Goal: Information Seeking & Learning: Learn about a topic

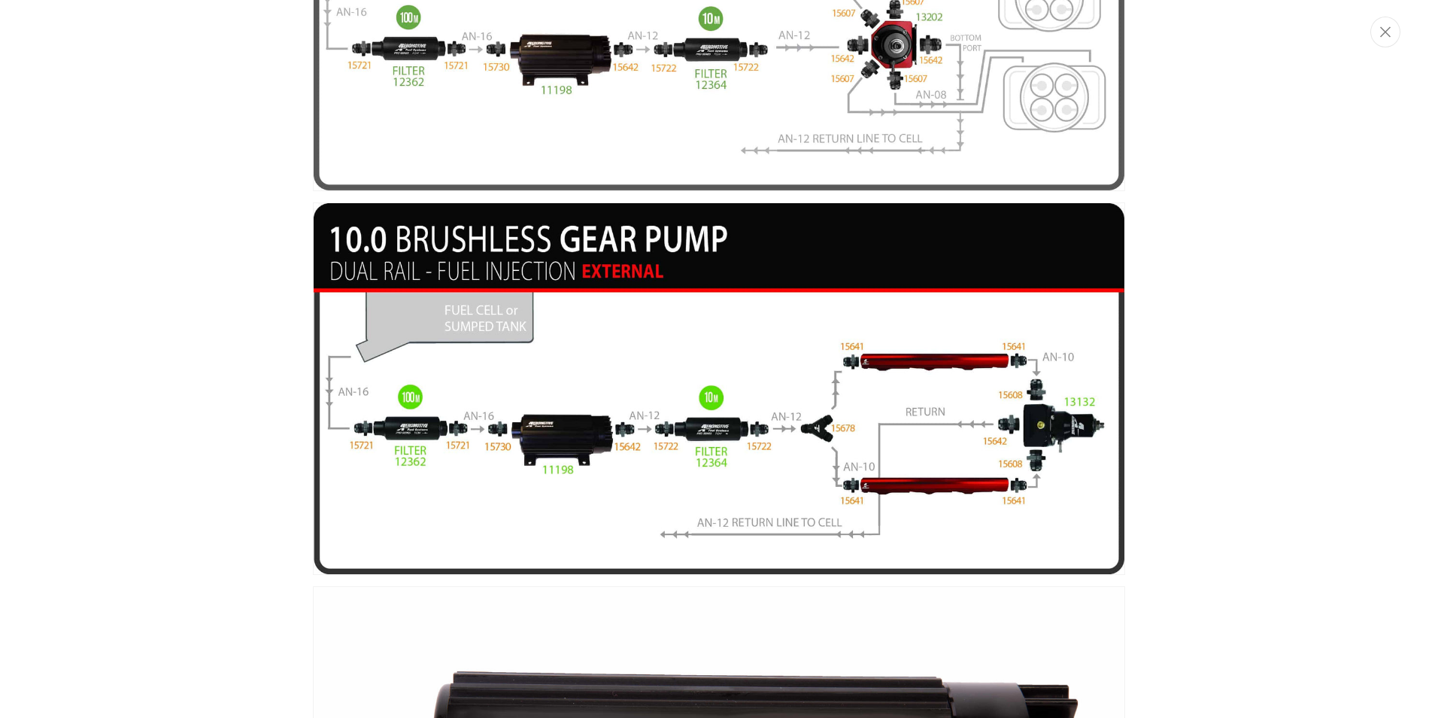
scroll to position [0, 2861]
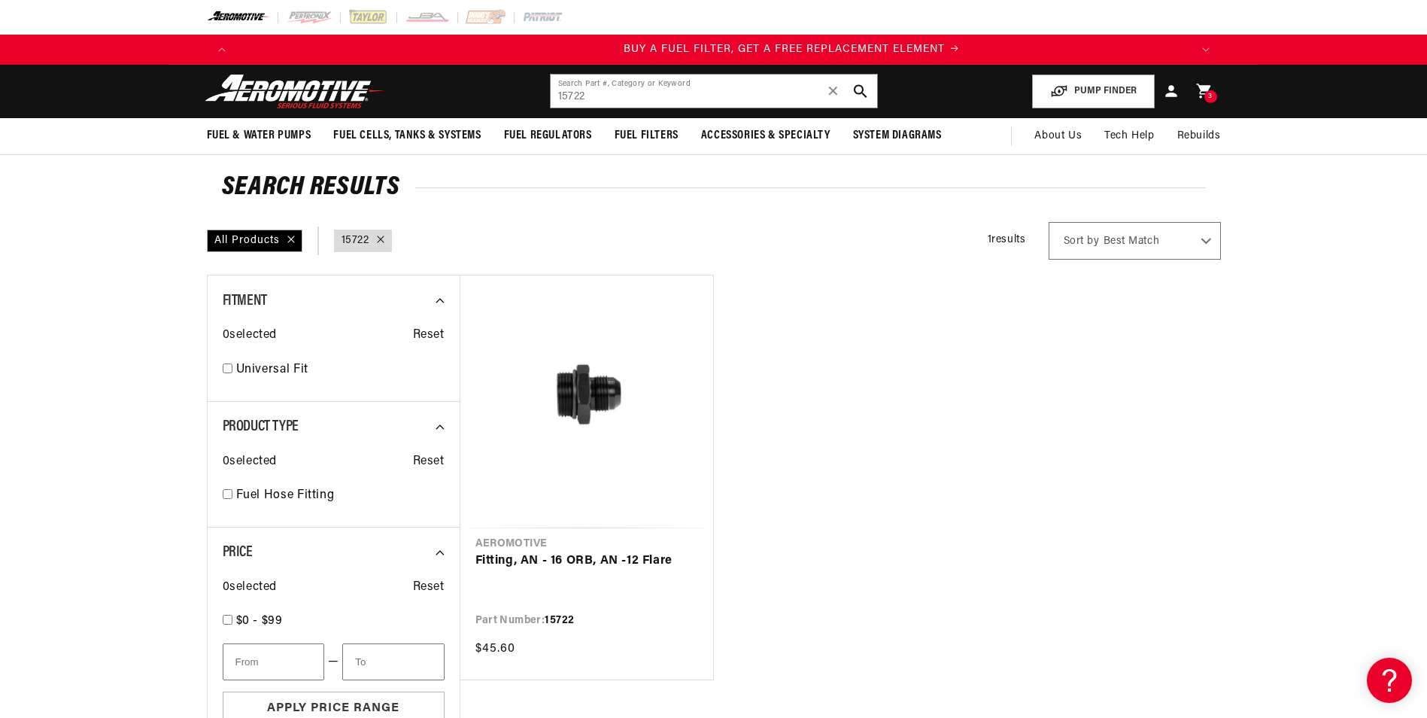
scroll to position [0, 954]
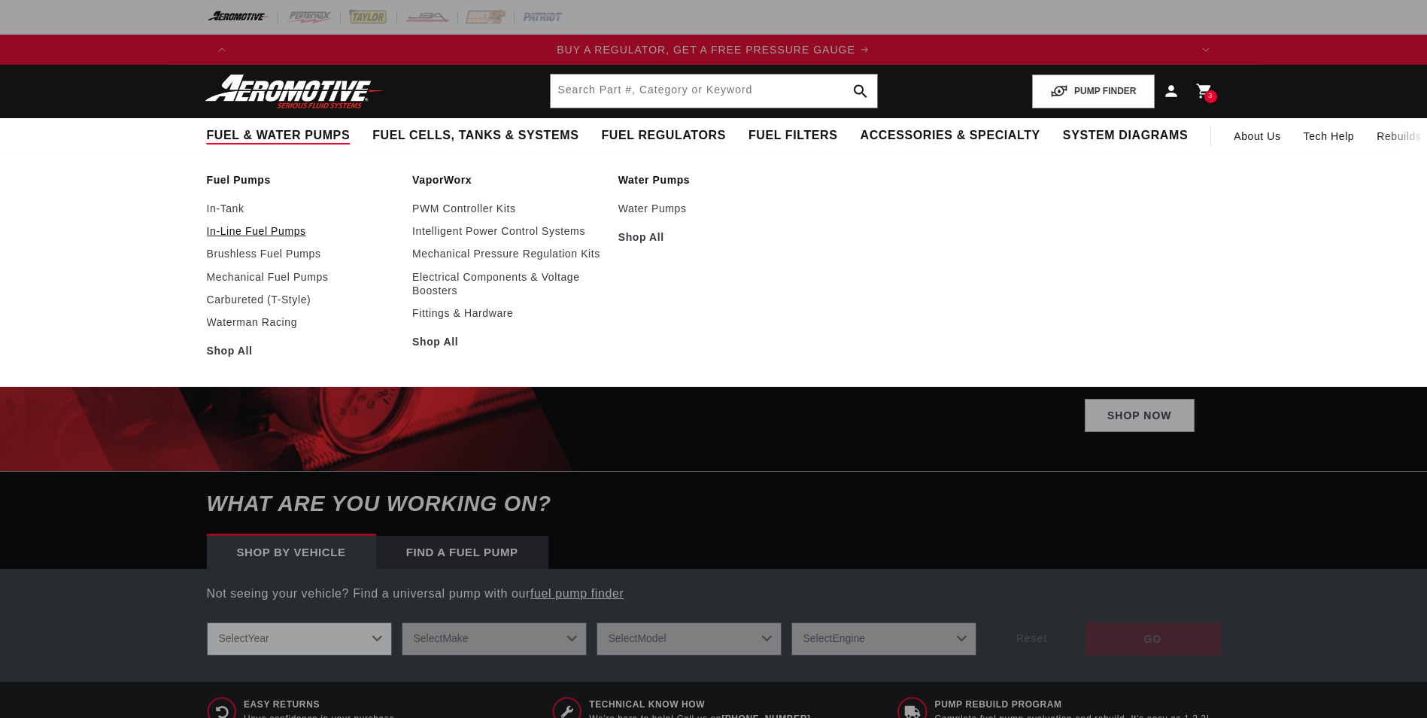
click at [249, 234] on link "In-Line Fuel Pumps" at bounding box center [302, 231] width 191 height 14
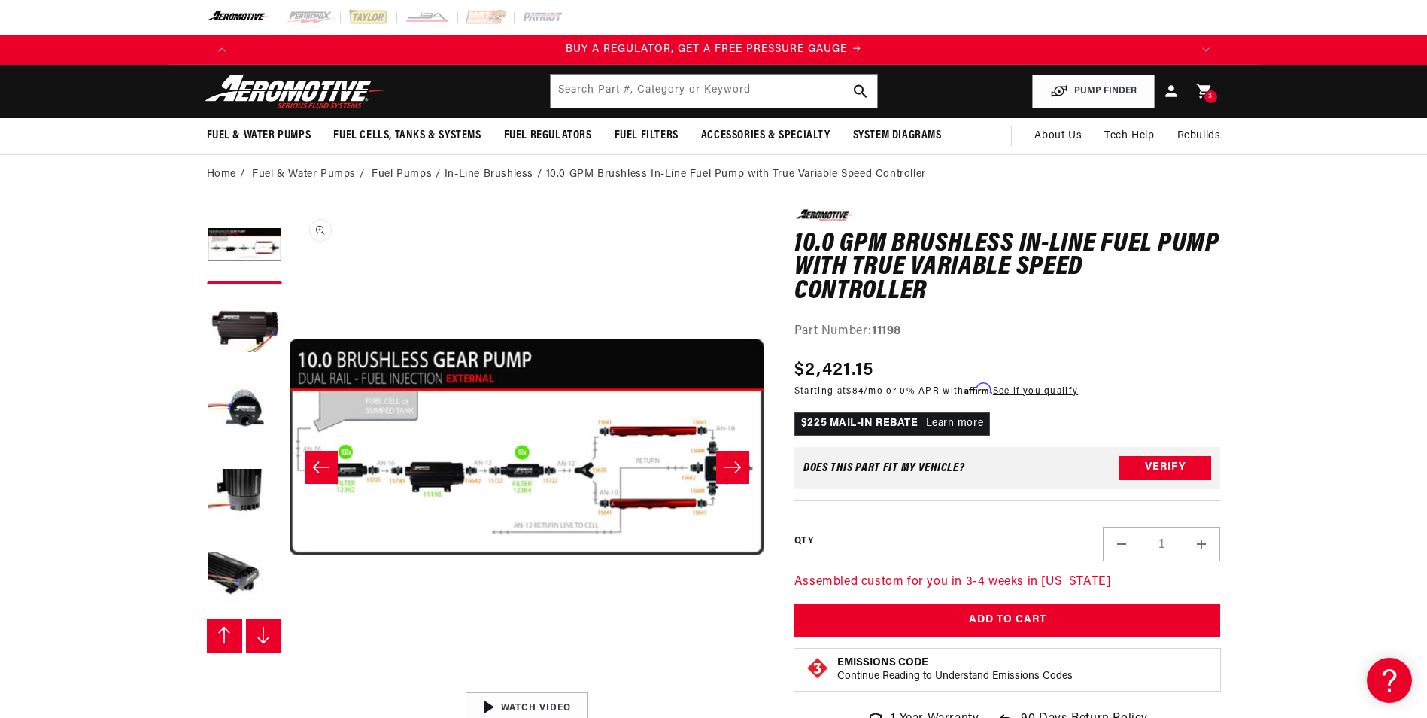
click at [289, 684] on button "Open media 3 in modal" at bounding box center [289, 684] width 0 height 0
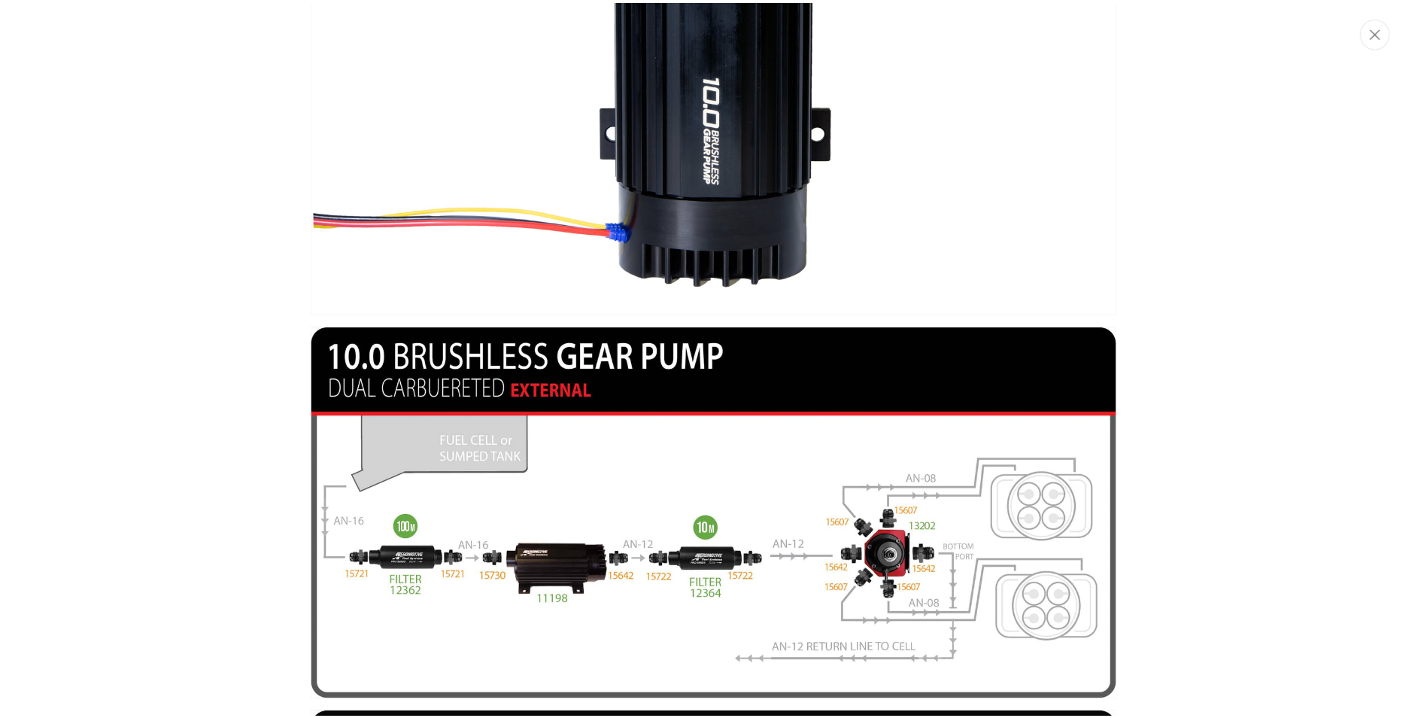
scroll to position [1128, 0]
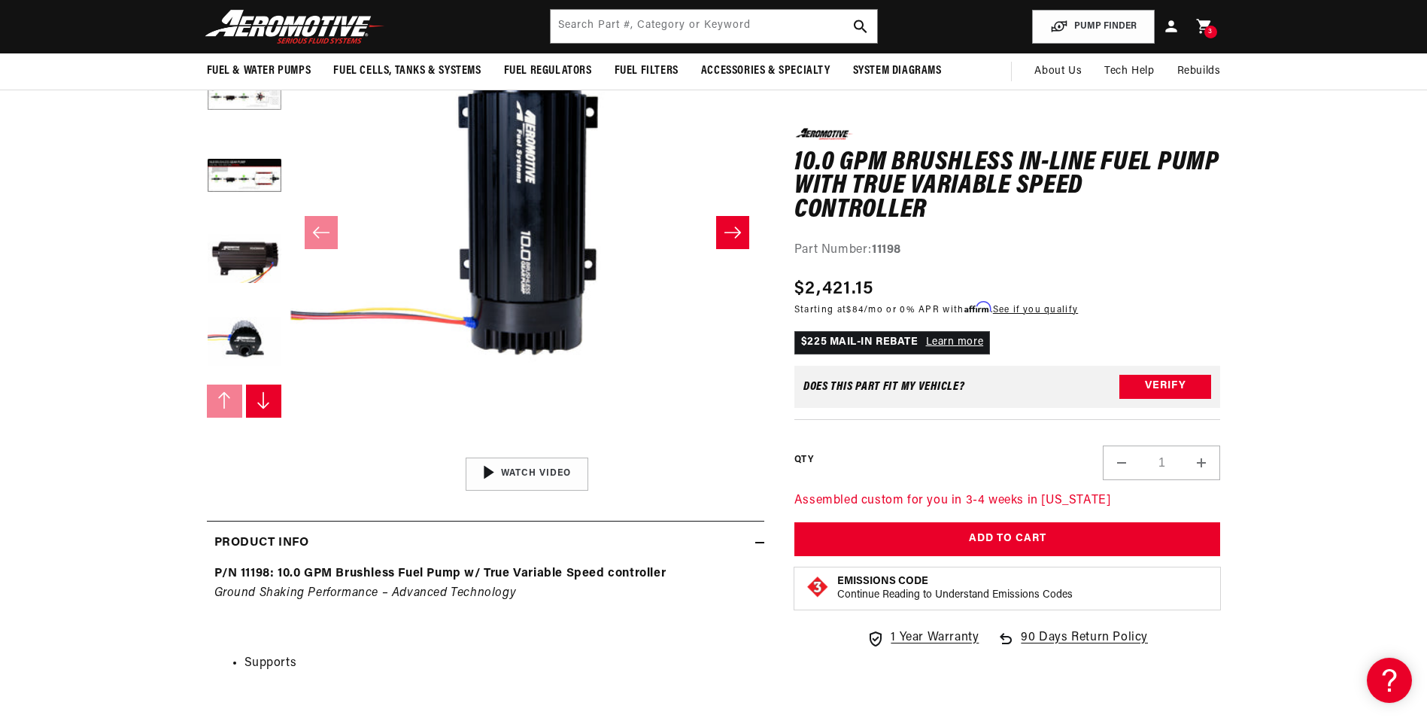
scroll to position [75, 0]
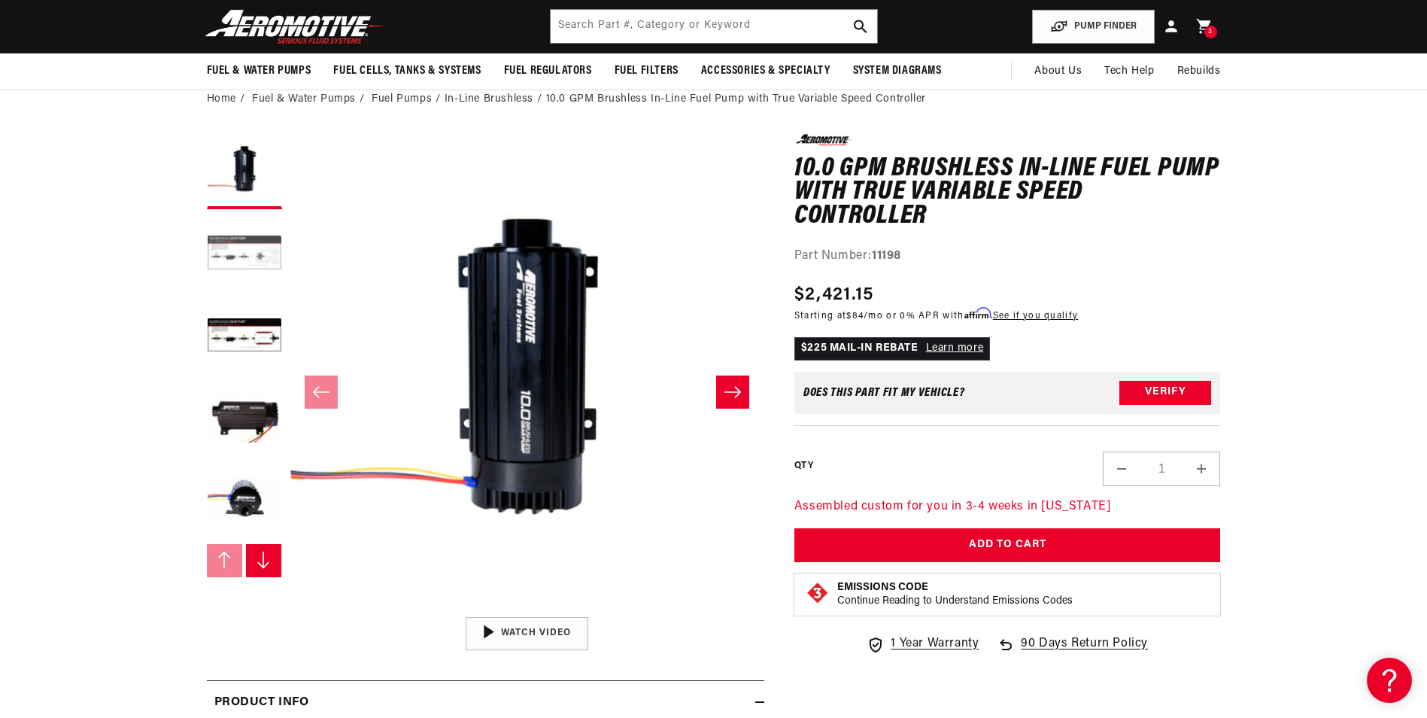
click at [214, 241] on button "Load image 2 in gallery view" at bounding box center [244, 254] width 75 height 75
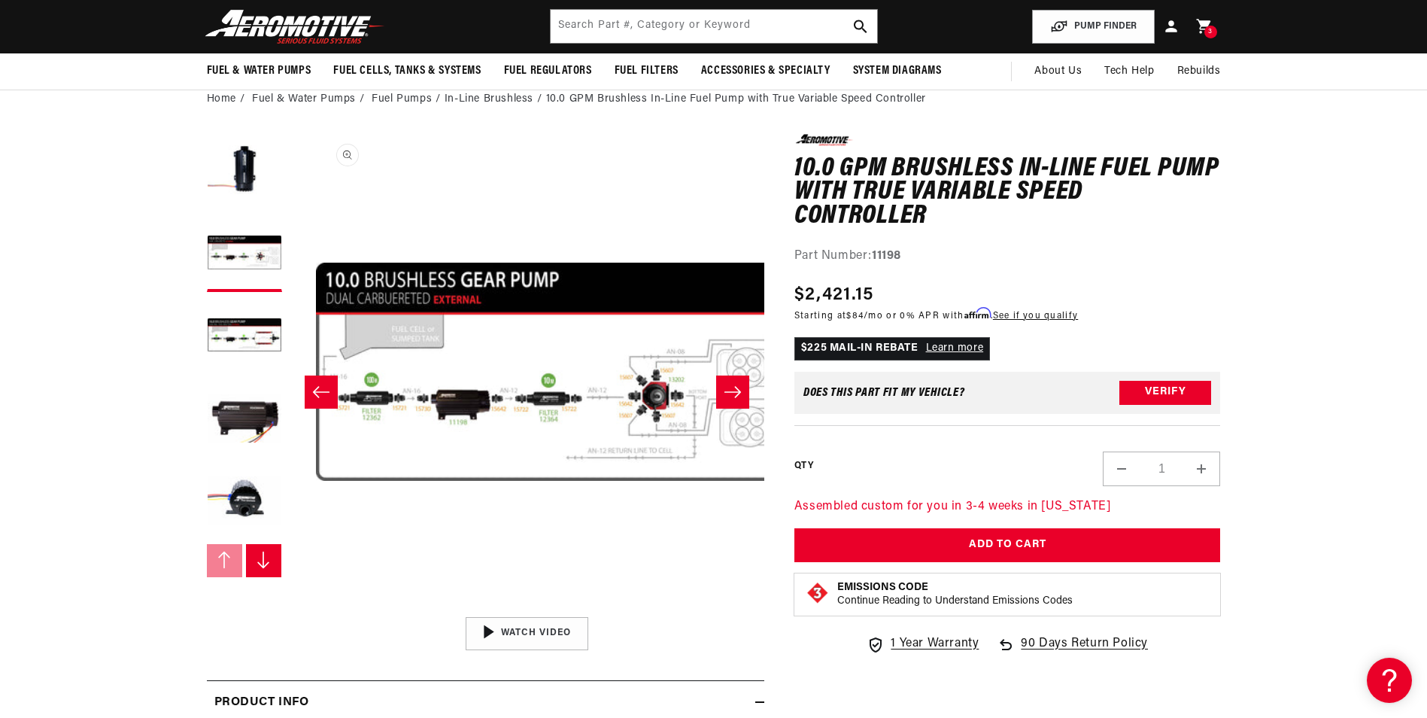
scroll to position [0, 475]
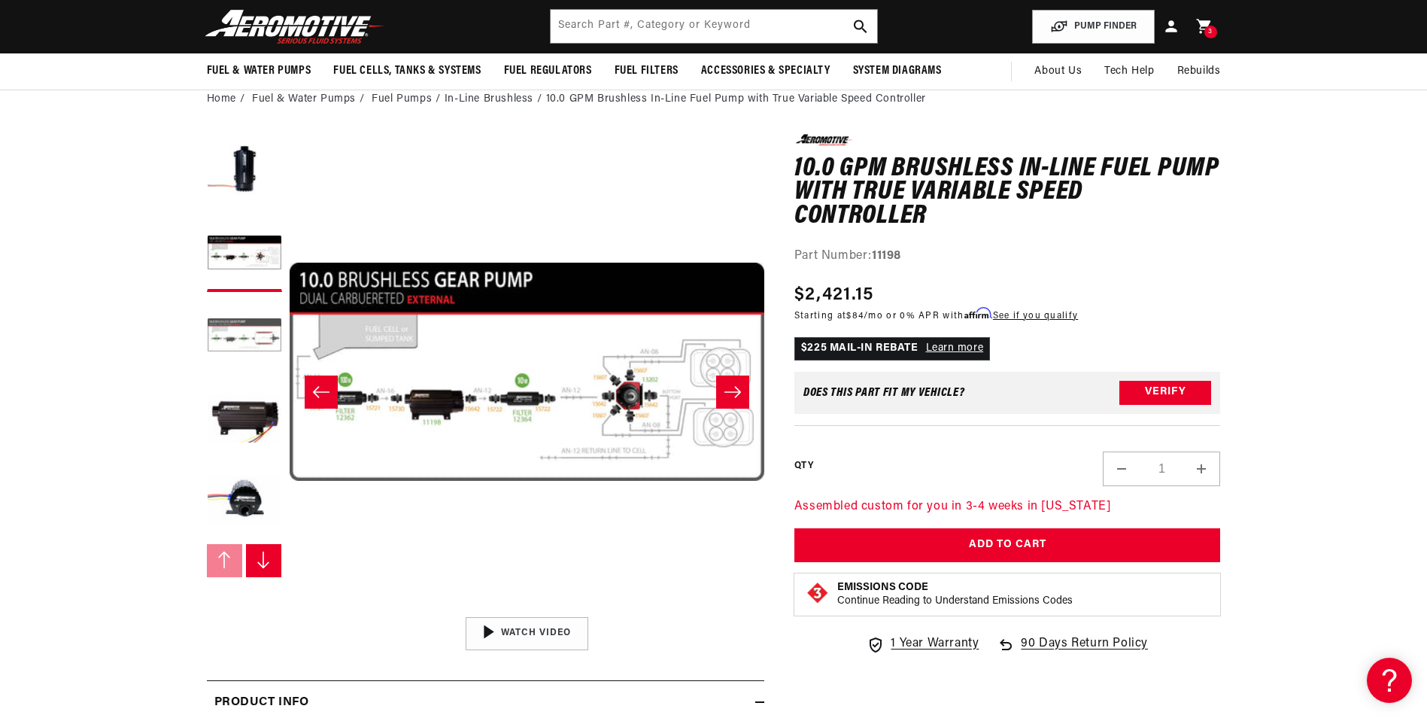
click at [242, 332] on button "Load image 3 in gallery view" at bounding box center [244, 336] width 75 height 75
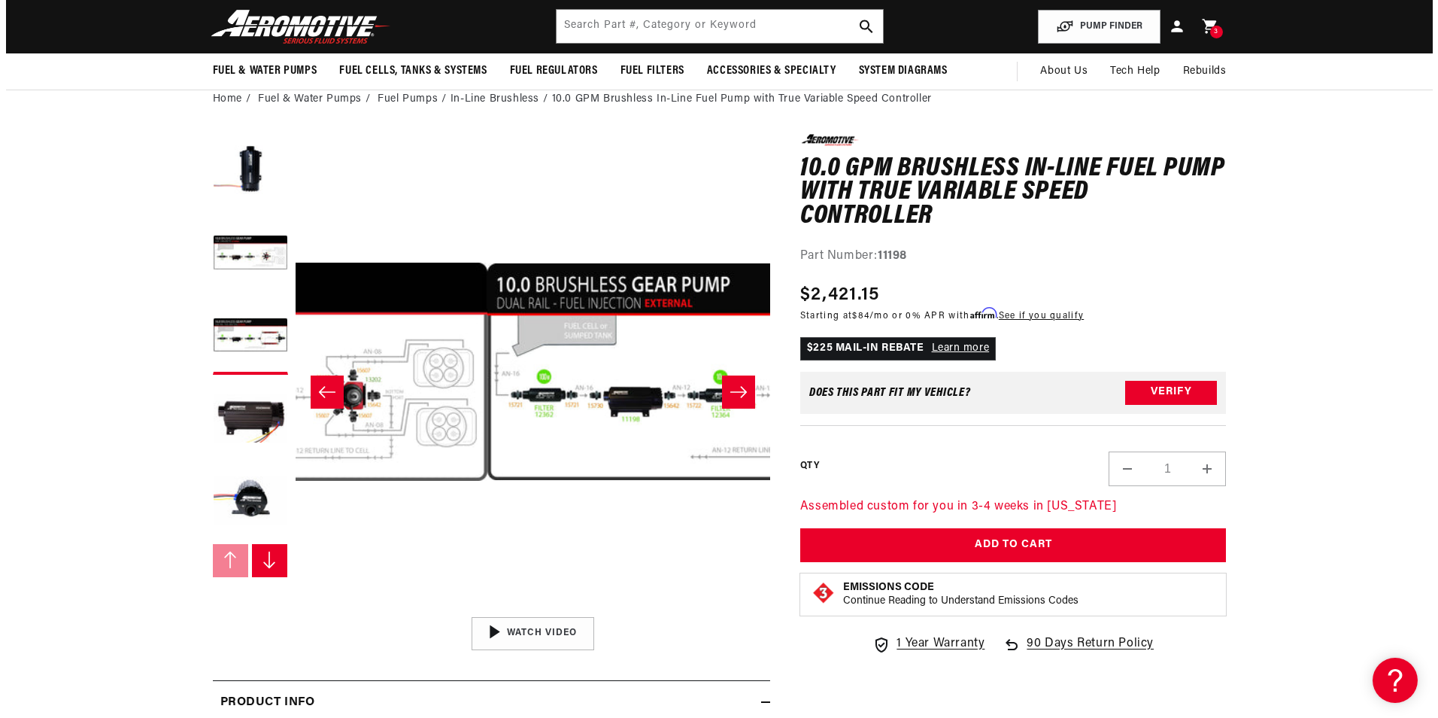
scroll to position [0, 950]
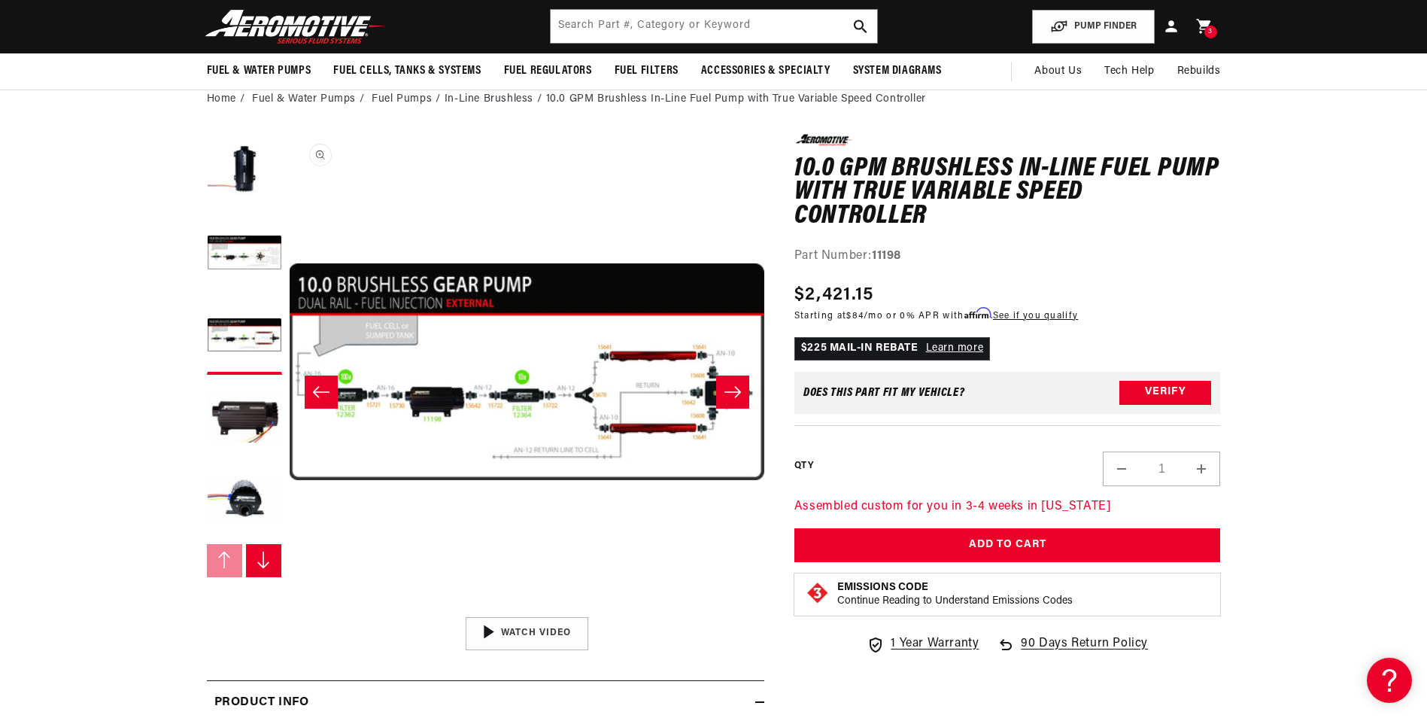
click at [289, 609] on button "Open media 3 in modal" at bounding box center [289, 609] width 0 height 0
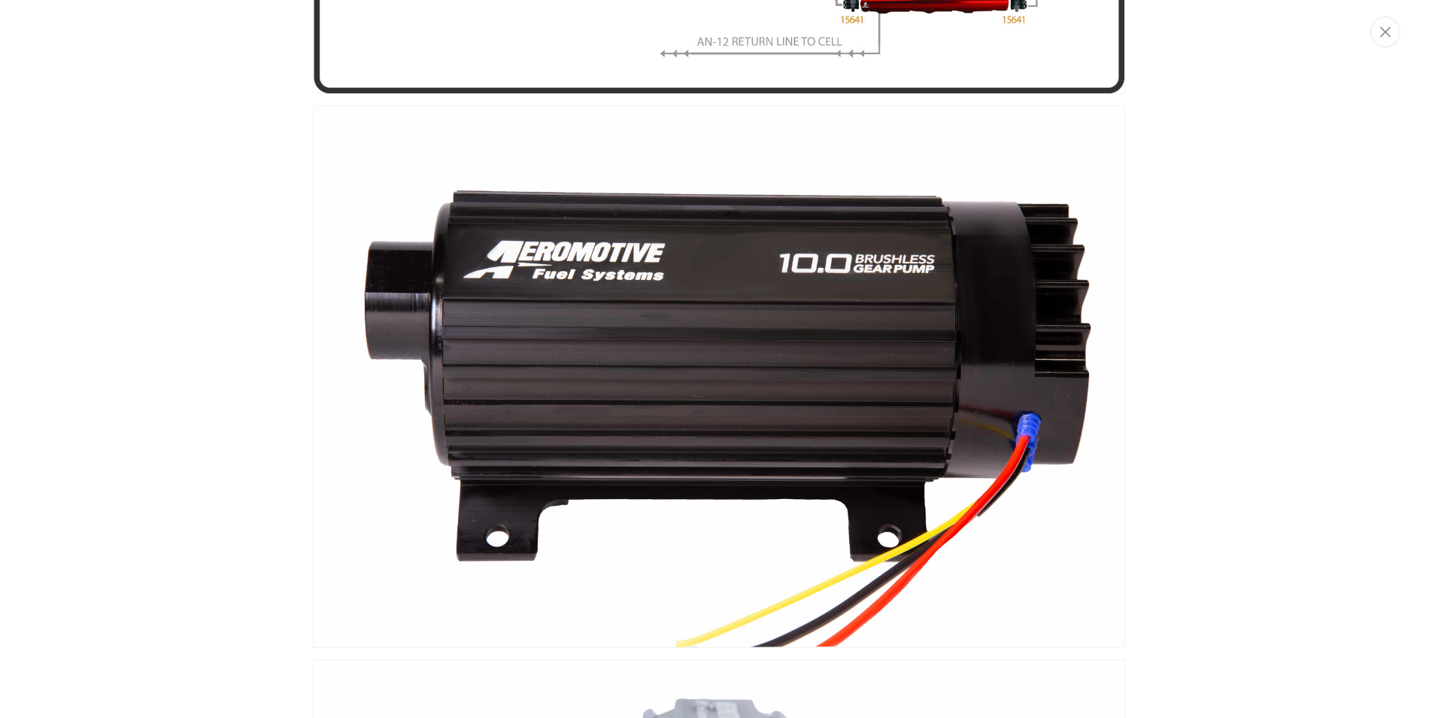
scroll to position [0, 954]
